Goal: Navigation & Orientation: Find specific page/section

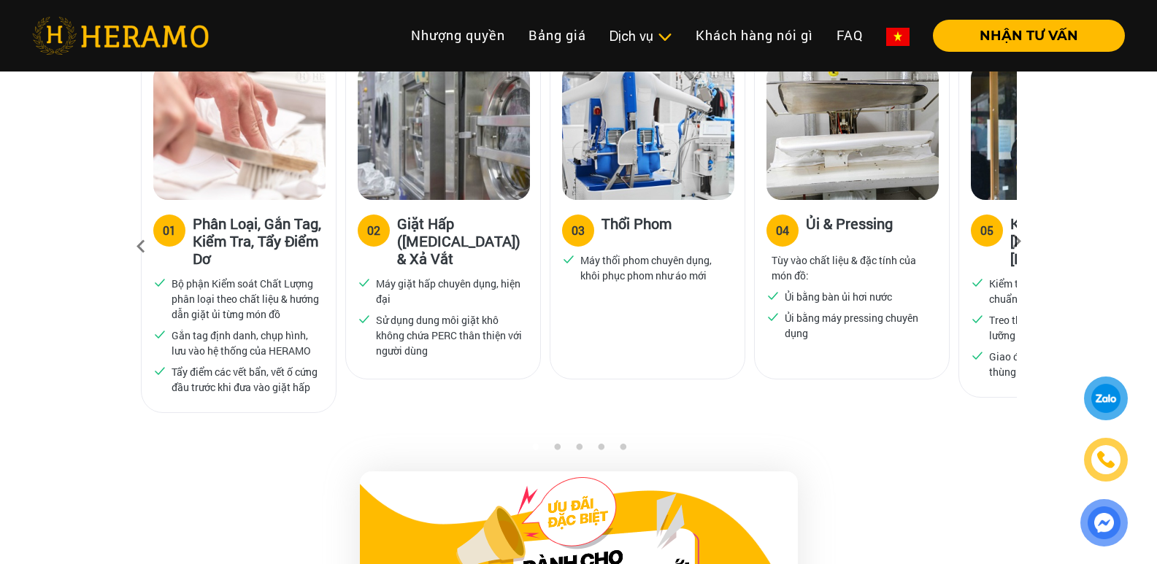
scroll to position [947, 0]
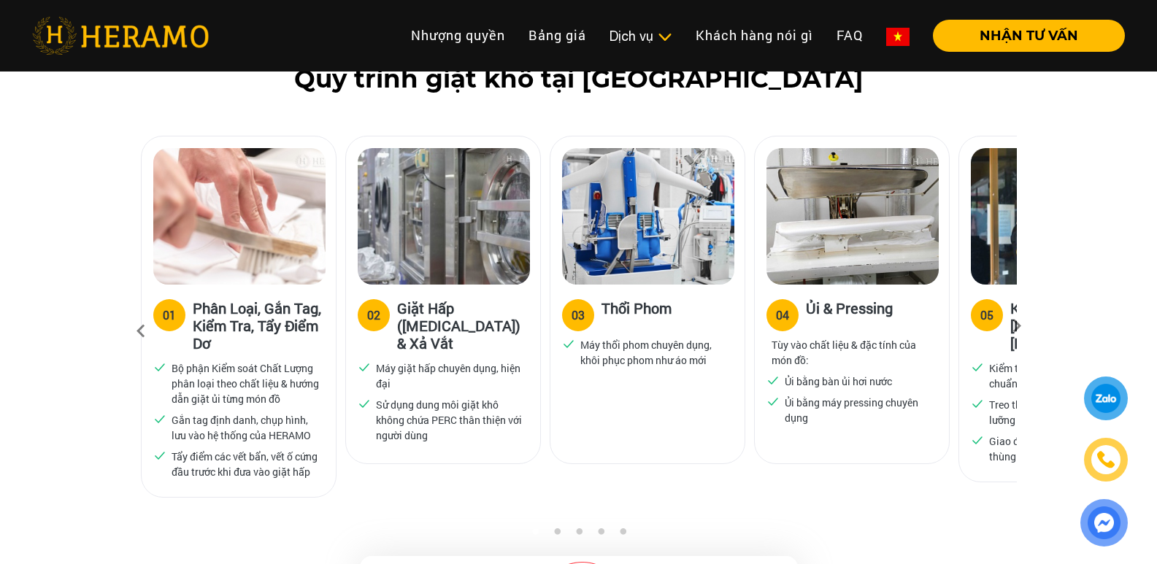
click at [1019, 326] on icon at bounding box center [1016, 330] width 26 height 9
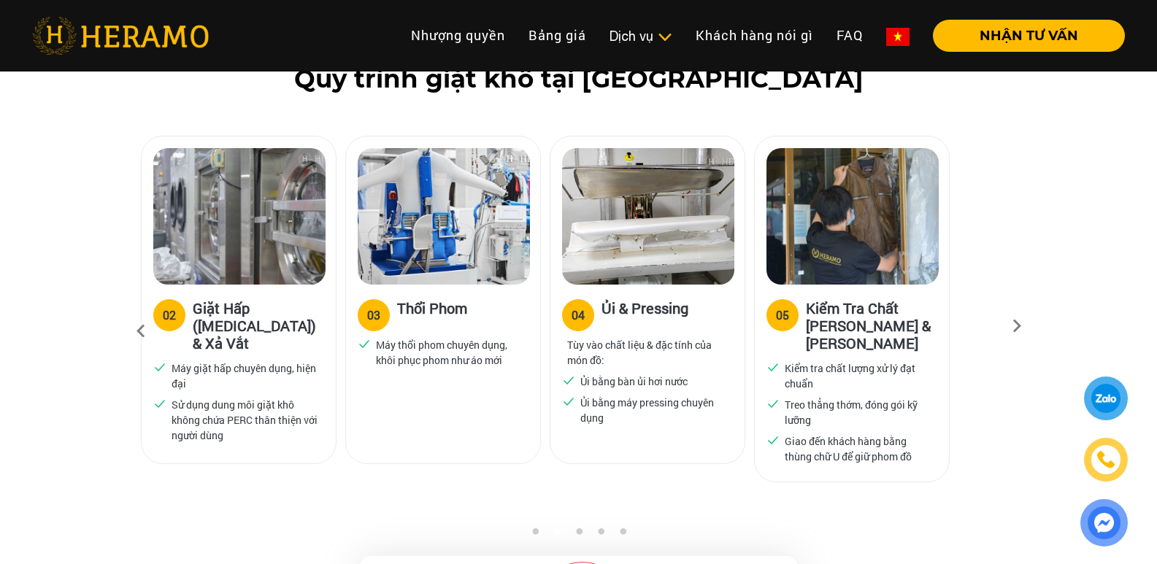
click at [1019, 326] on icon at bounding box center [1016, 330] width 26 height 9
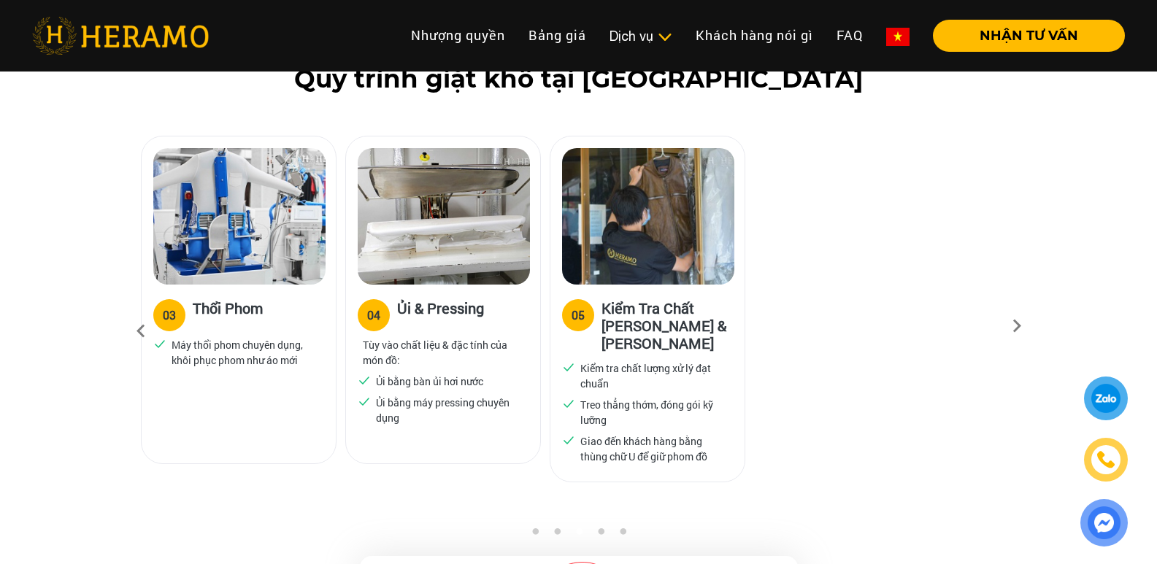
click at [139, 312] on icon at bounding box center [141, 331] width 26 height 39
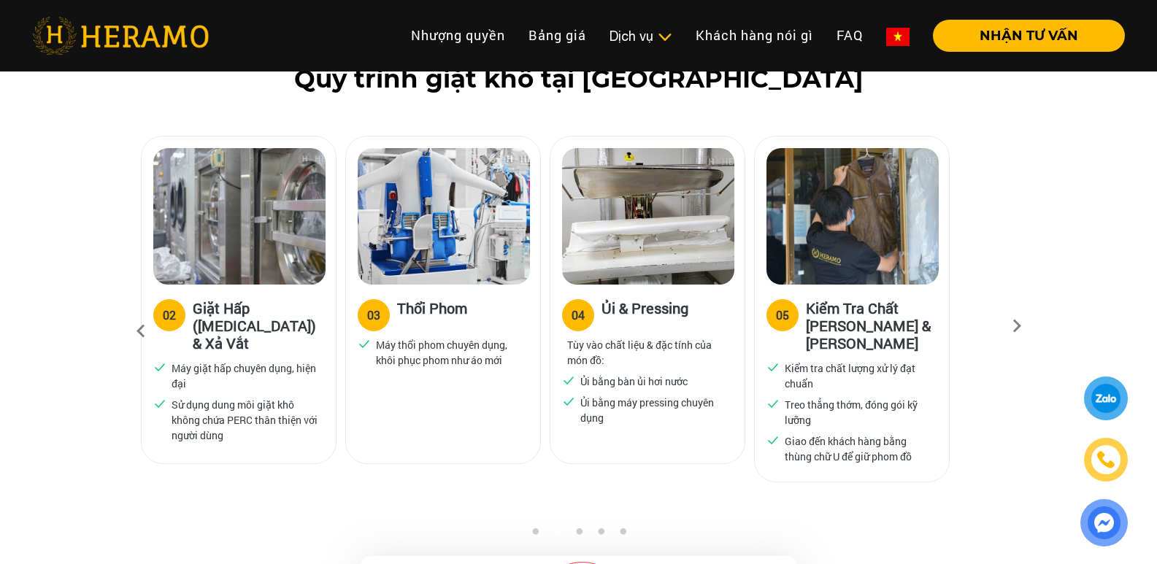
click at [139, 312] on icon at bounding box center [141, 331] width 26 height 39
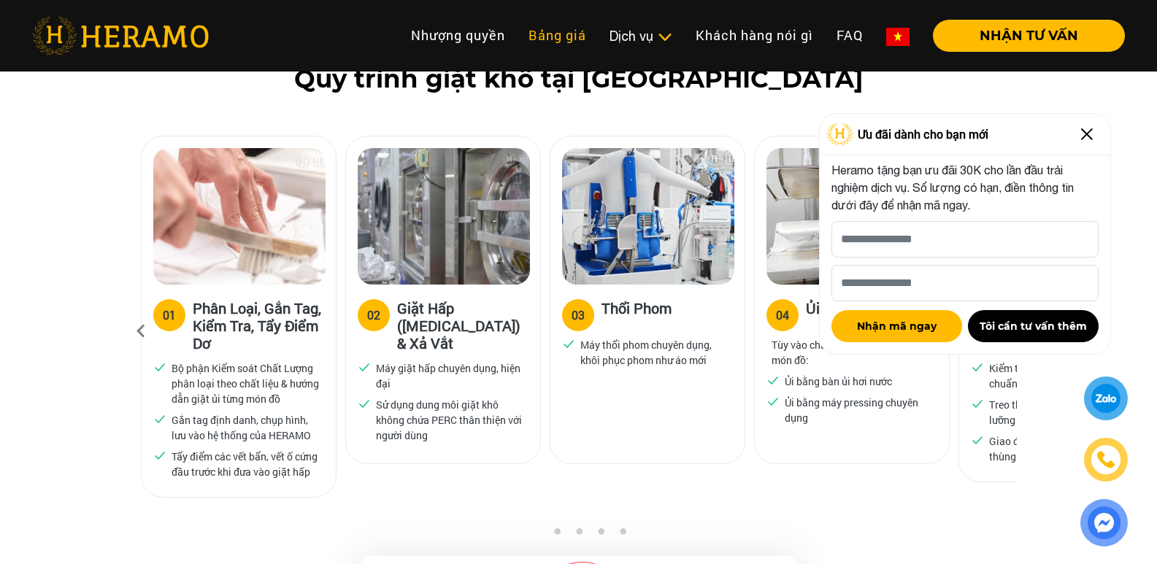
click at [551, 36] on link "Bảng giá" at bounding box center [557, 35] width 81 height 31
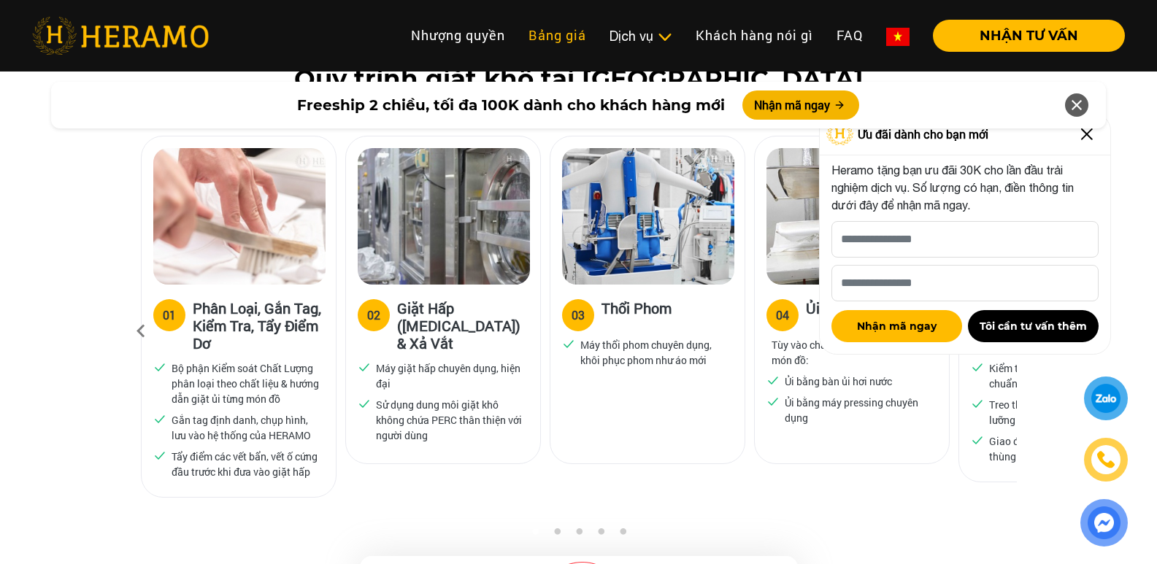
scroll to position [2618, 0]
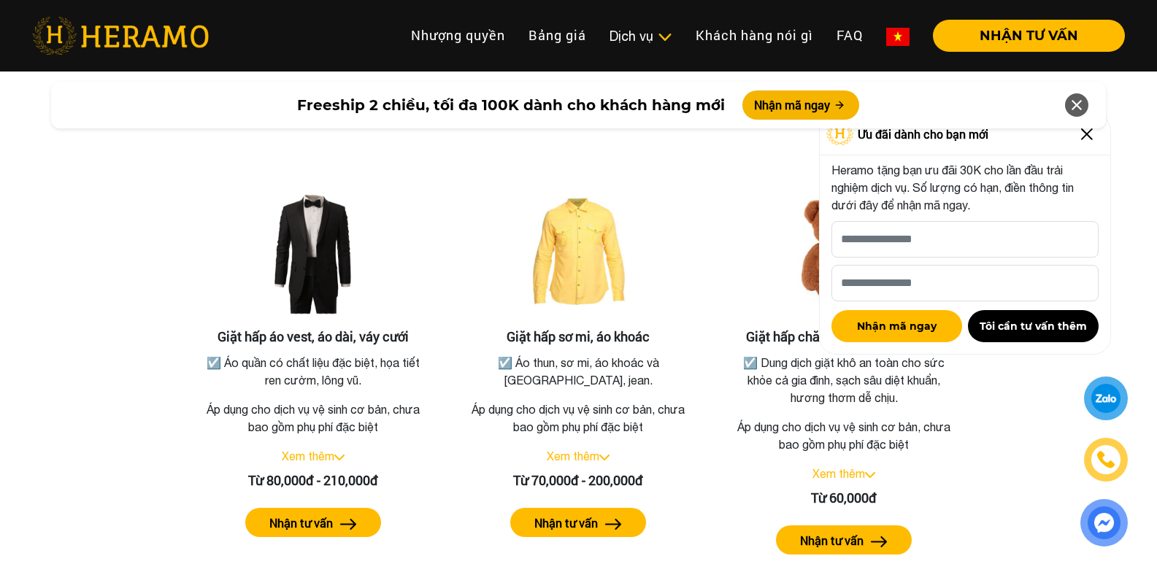
click at [1087, 133] on div "Freeship 2 chiều, tối đa 100K dành cho khách hàng mới Nhận mã ngay" at bounding box center [578, 105] width 1157 height 64
click at [1088, 132] on div "Freeship 2 chiều, tối đa 100K dành cho khách hàng mới Nhận mã ngay" at bounding box center [578, 105] width 1157 height 64
click at [1084, 139] on img at bounding box center [1086, 134] width 23 height 23
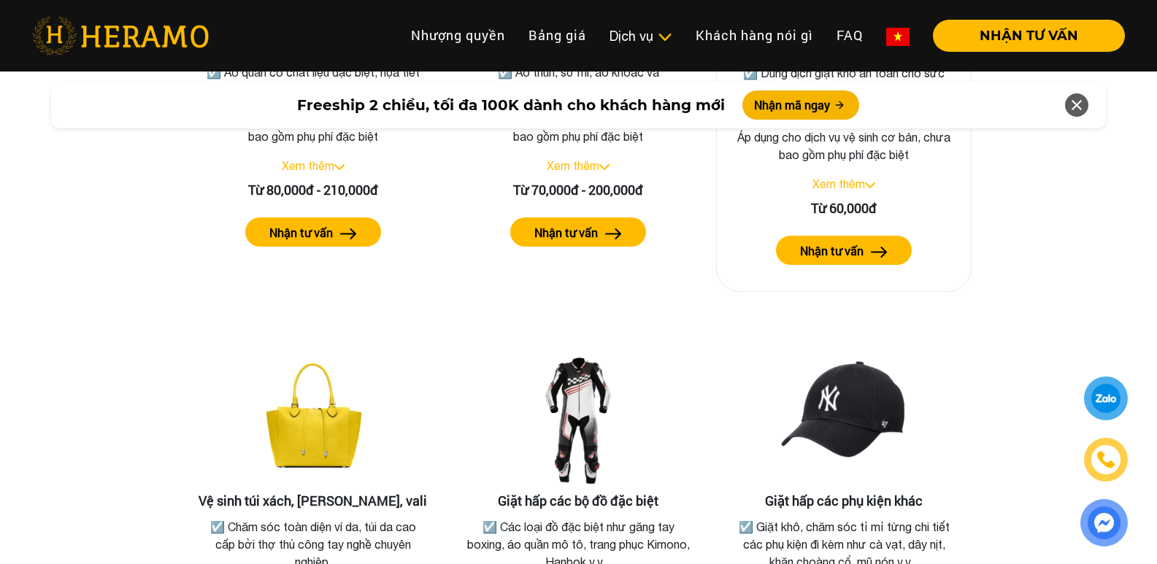
scroll to position [2691, 0]
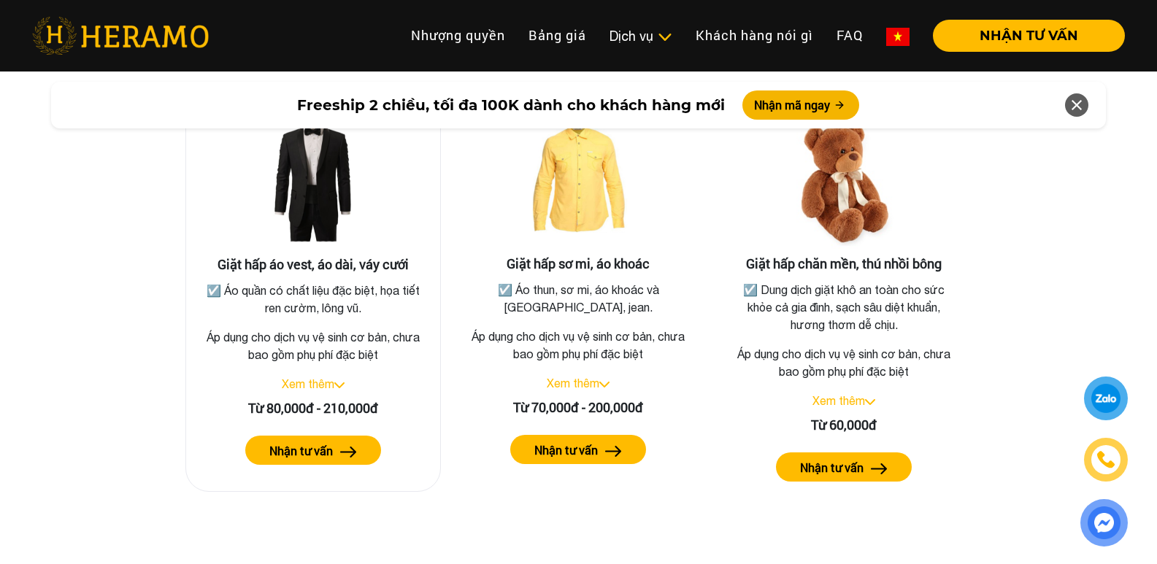
click at [326, 377] on link "Xem thêm" at bounding box center [308, 383] width 53 height 13
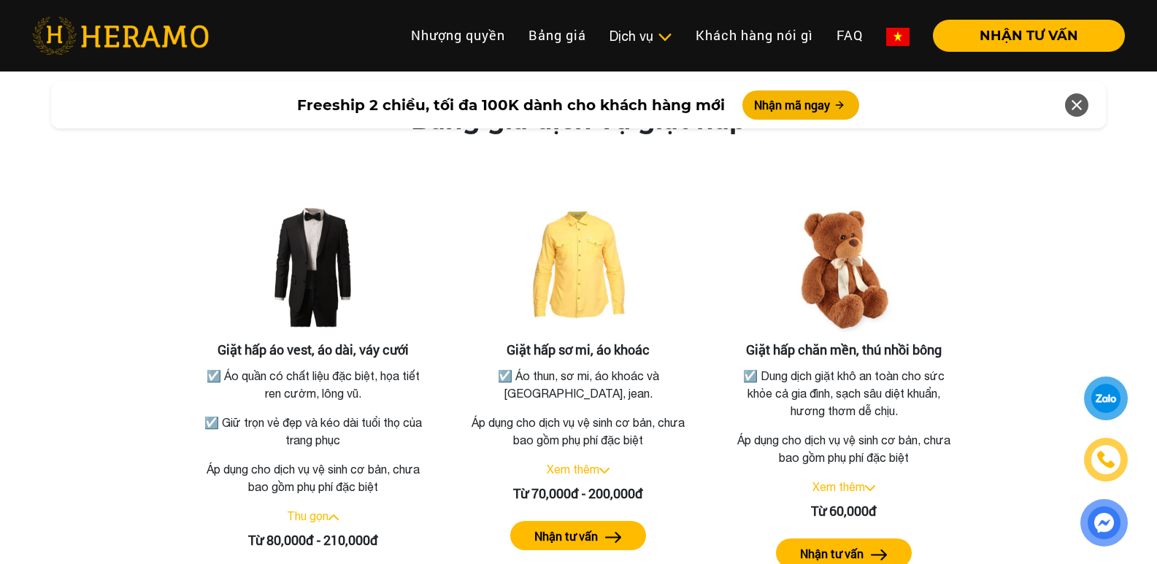
scroll to position [2593, 0]
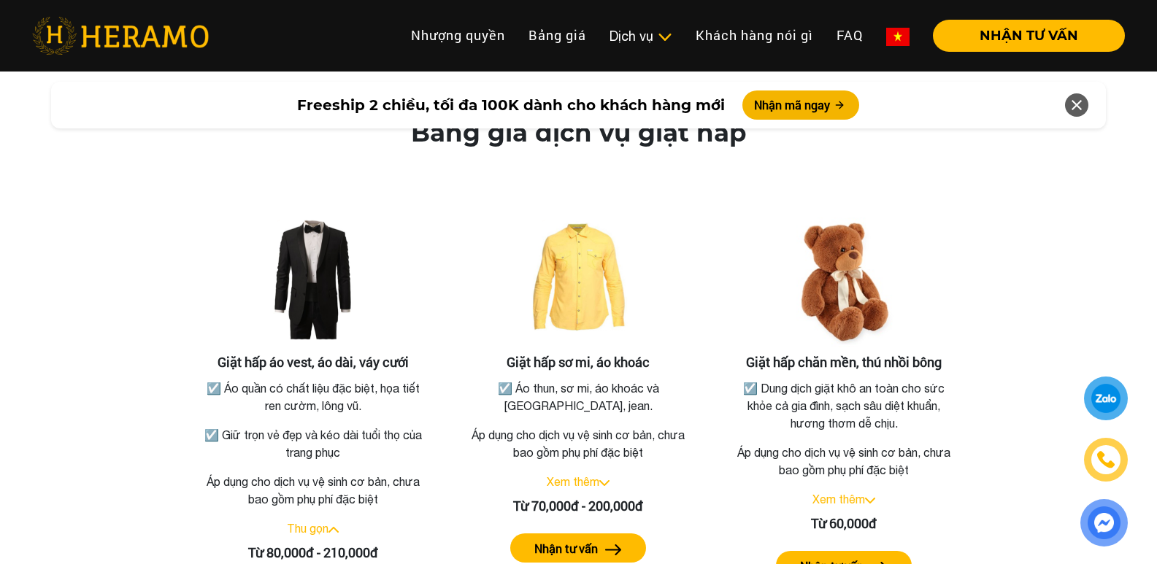
click at [1076, 108] on icon at bounding box center [1077, 105] width 18 height 26
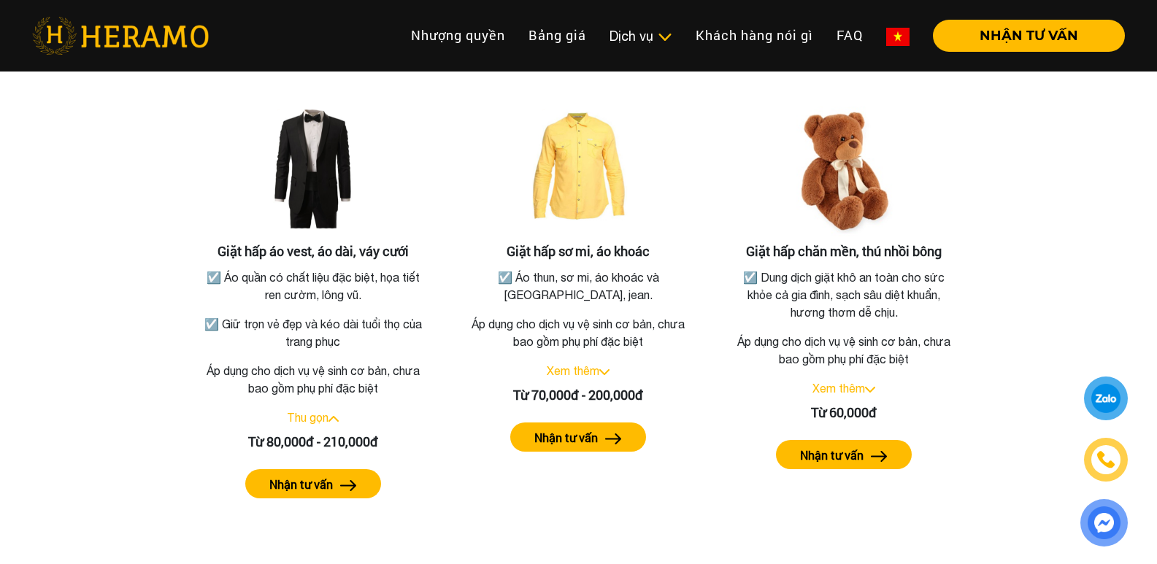
scroll to position [2679, 0]
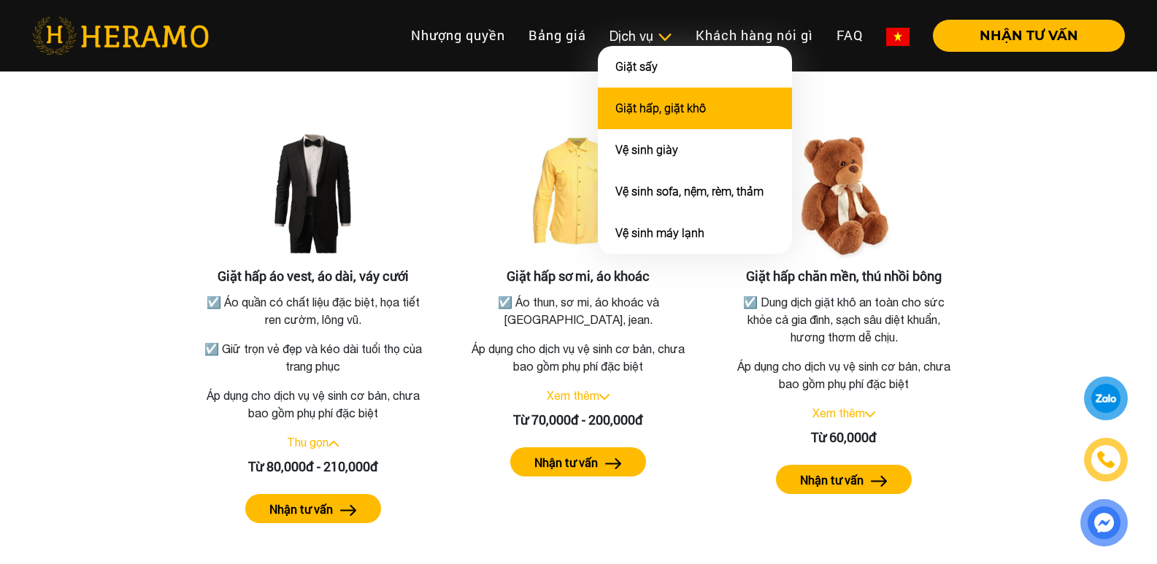
click at [689, 112] on link "Giặt hấp, giặt khô" at bounding box center [660, 108] width 90 height 14
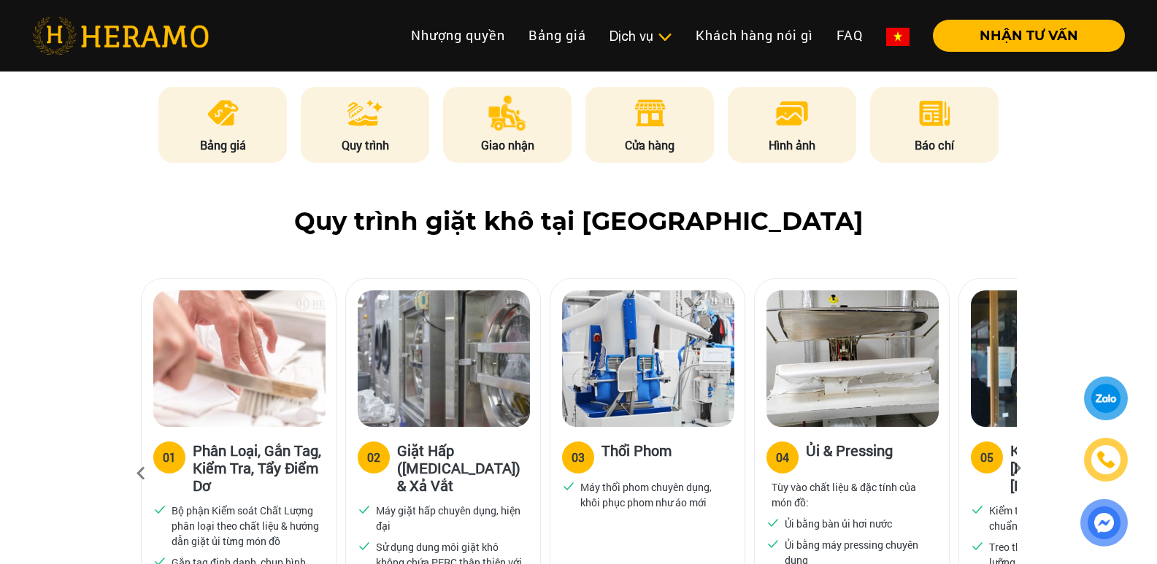
scroll to position [949, 0]
